Goal: Task Accomplishment & Management: Use online tool/utility

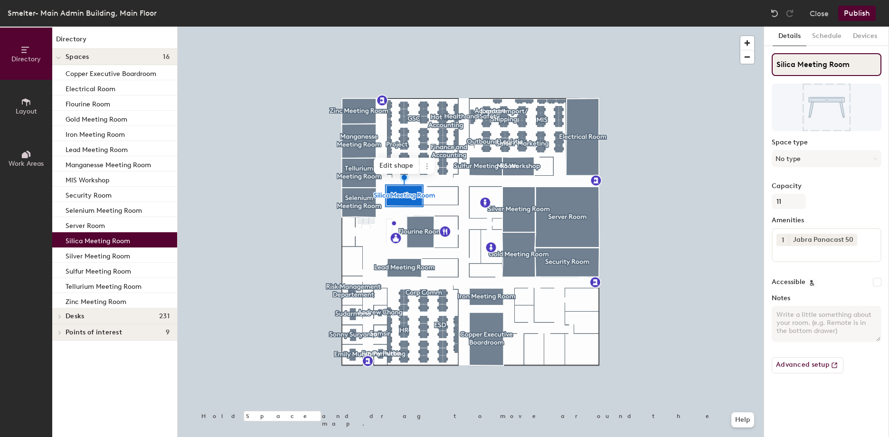
drag, startPoint x: 794, startPoint y: 66, endPoint x: 768, endPoint y: 65, distance: 26.1
click at [768, 65] on div "Details Schedule Devices Silica Meeting Room Space type No type Capacity 11 Ame…" at bounding box center [826, 232] width 125 height 410
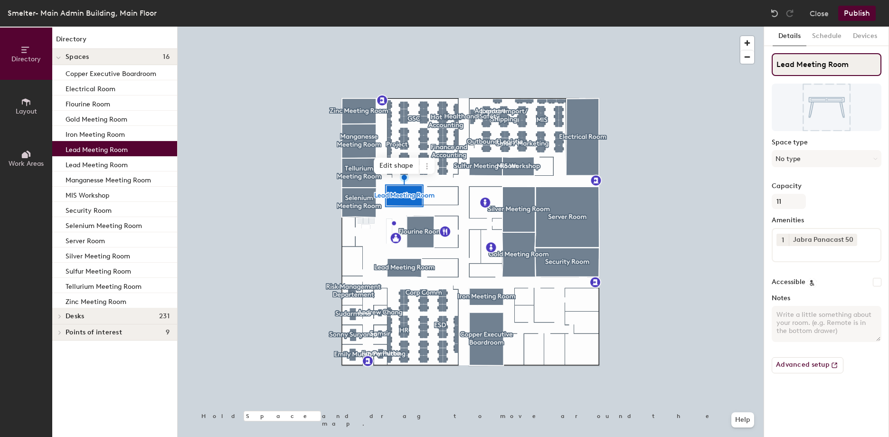
type input "Lead Meeting Room"
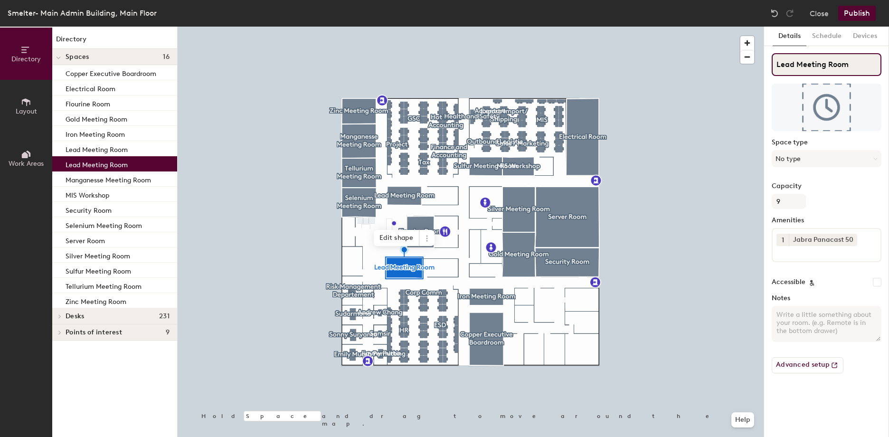
click at [784, 67] on input "Lead Meeting Room" at bounding box center [826, 64] width 110 height 23
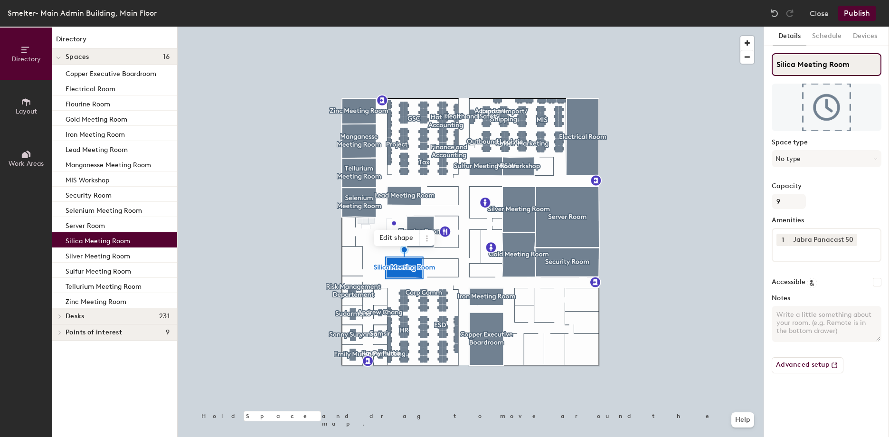
type input "Silica Meeting Room"
click at [856, 10] on button "Publish" at bounding box center [857, 13] width 38 height 15
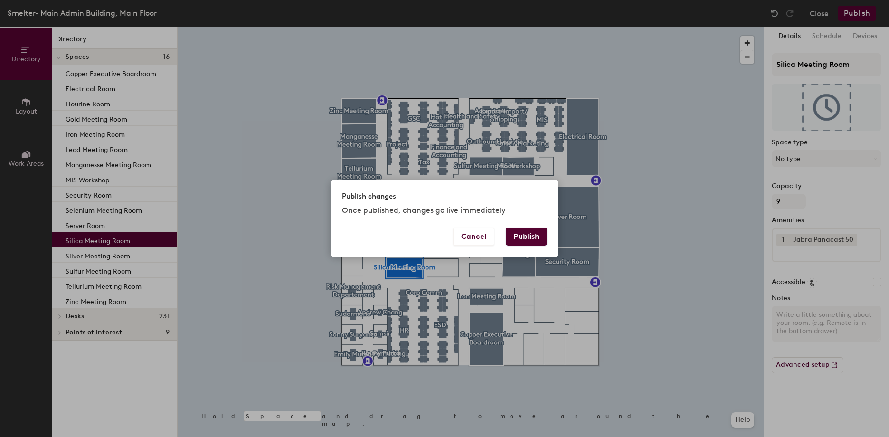
click at [533, 238] on button "Publish" at bounding box center [526, 236] width 41 height 18
